Goal: Find specific page/section: Find specific page/section

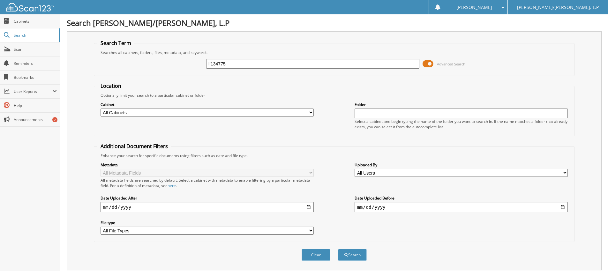
type input "lf134775"
click at [338, 249] on button "Search" at bounding box center [352, 255] width 29 height 12
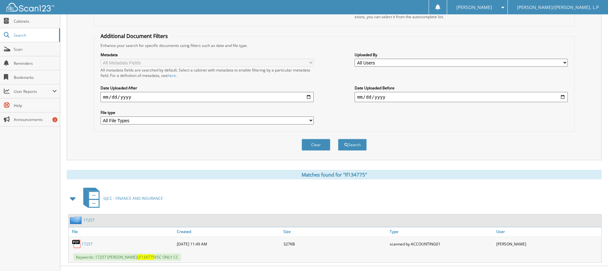
scroll to position [121, 0]
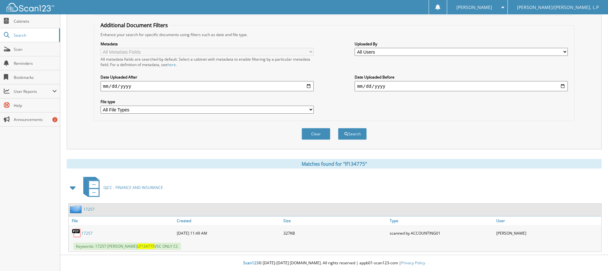
click at [85, 231] on link "17257" at bounding box center [86, 232] width 11 height 5
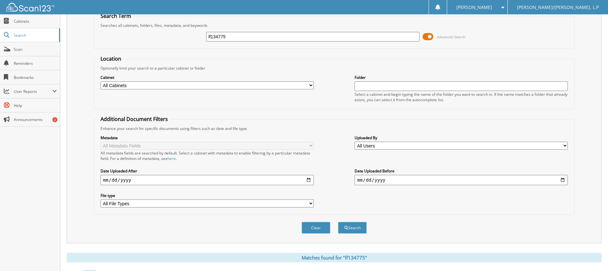
scroll to position [26, 0]
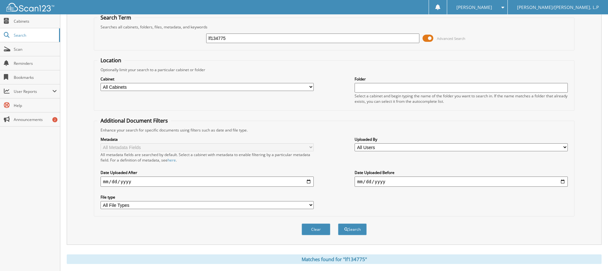
click at [251, 37] on input "lf134775" at bounding box center [312, 38] width 213 height 10
type input "rr259344"
click at [338, 223] on button "Search" at bounding box center [352, 229] width 29 height 12
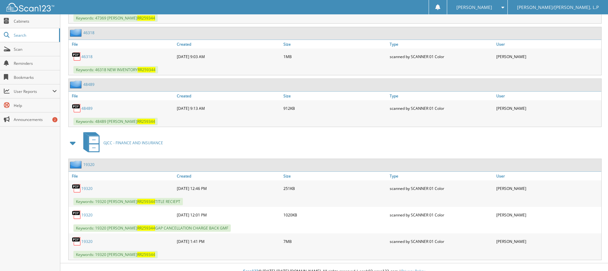
scroll to position [539, 0]
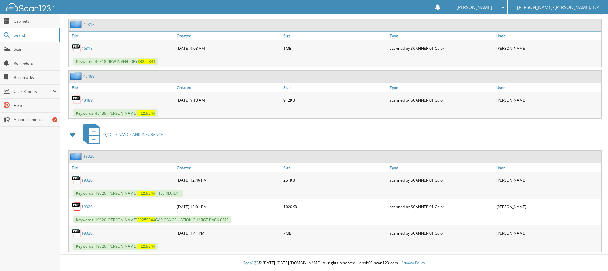
click at [84, 180] on link "19320" at bounding box center [86, 179] width 11 height 5
click at [88, 207] on link "19320" at bounding box center [86, 206] width 11 height 5
click at [85, 232] on link "19320" at bounding box center [86, 232] width 11 height 5
click at [90, 207] on link "19320" at bounding box center [86, 206] width 11 height 5
